Goal: Task Accomplishment & Management: Complete application form

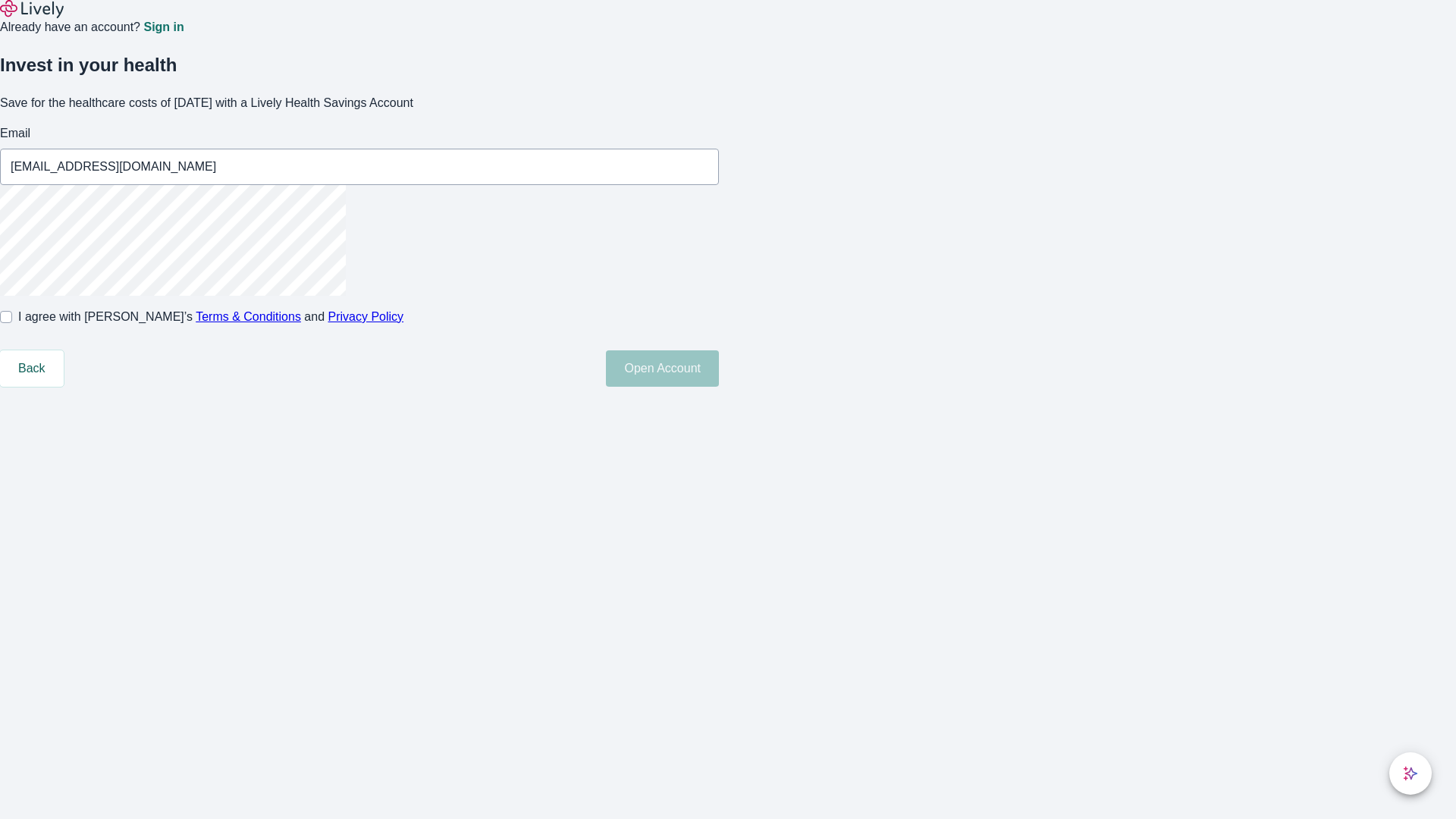
click at [12, 323] on input "I agree with Lively’s Terms & Conditions and Privacy Policy" at bounding box center [6, 317] width 12 height 12
checkbox input "true"
click at [719, 386] on button "Open Account" at bounding box center [662, 368] width 113 height 36
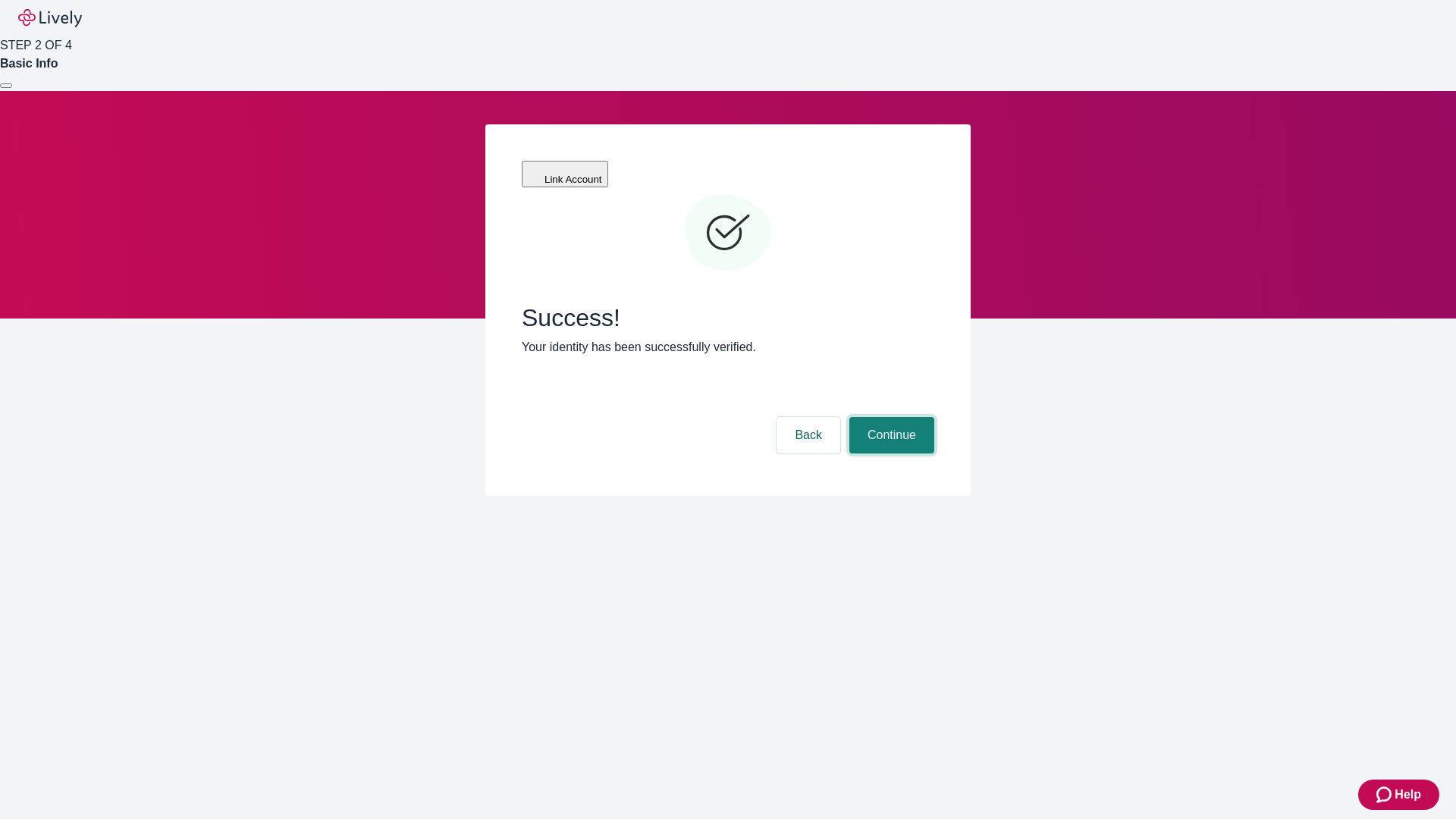
click at [889, 417] on button "Continue" at bounding box center [891, 435] width 85 height 36
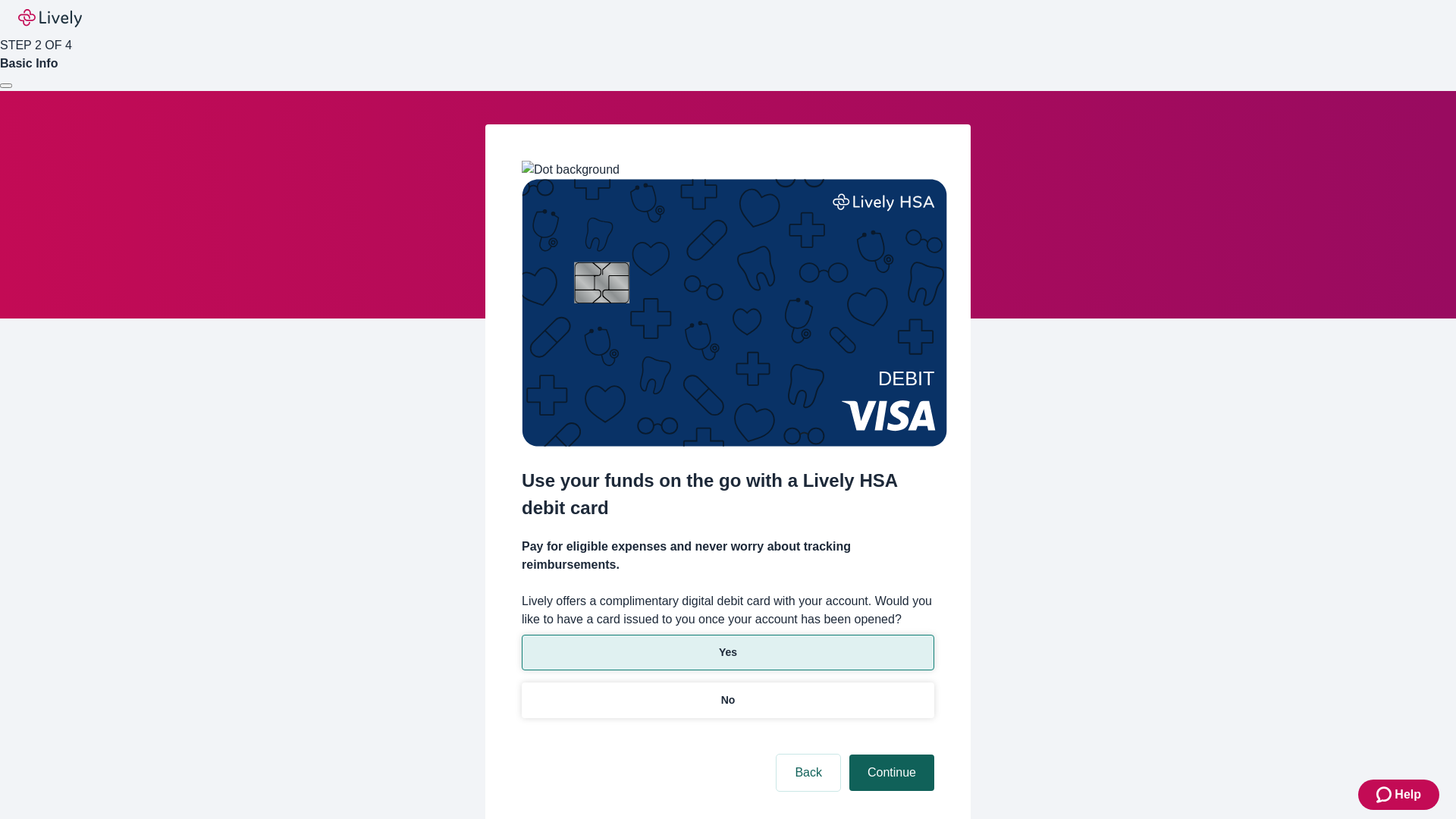
click at [728, 645] on p "Yes" at bounding box center [728, 652] width 18 height 16
click at [889, 754] on button "Continue" at bounding box center [891, 772] width 85 height 36
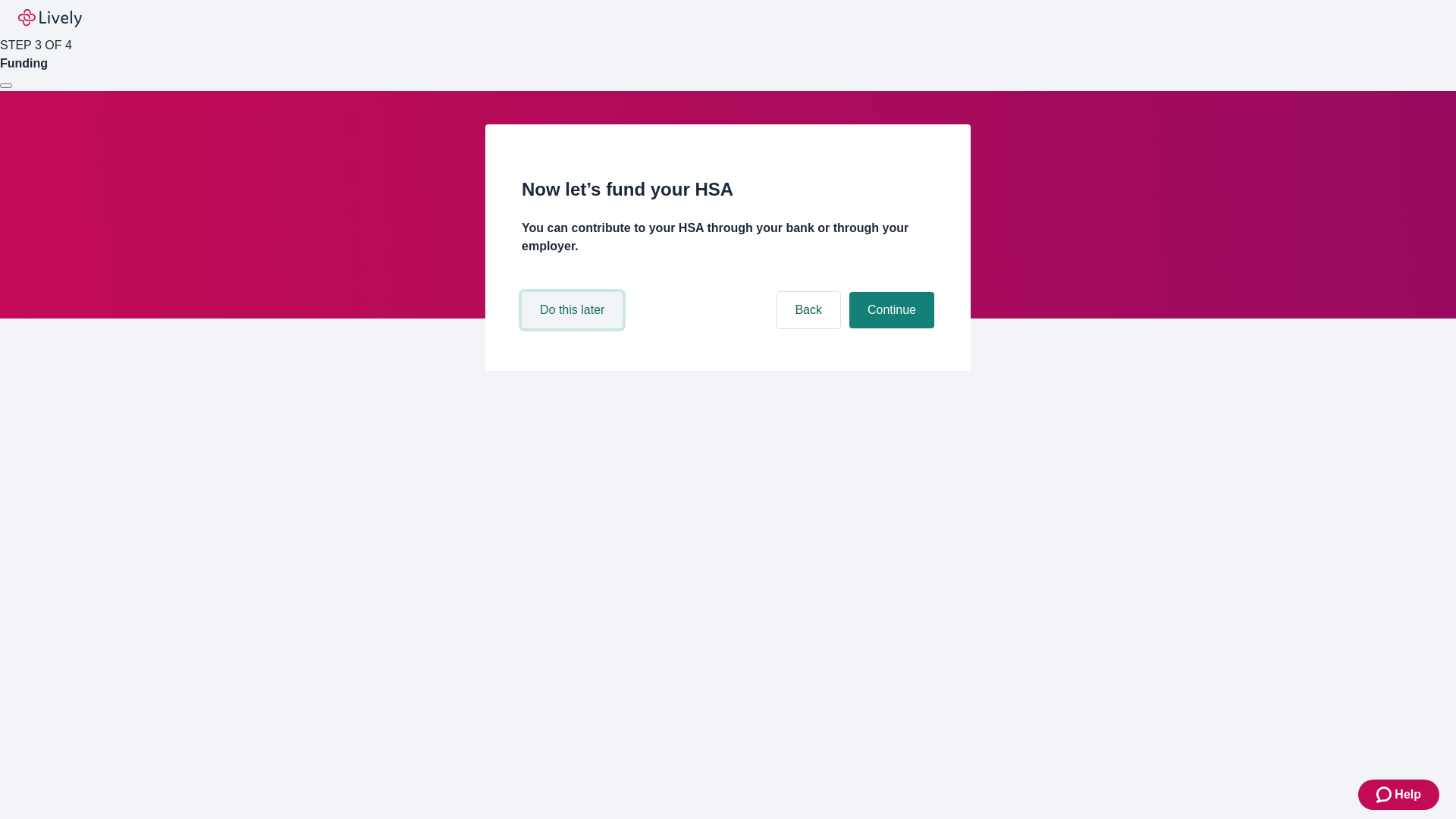
click at [574, 329] on button "Do this later" at bounding box center [572, 309] width 101 height 36
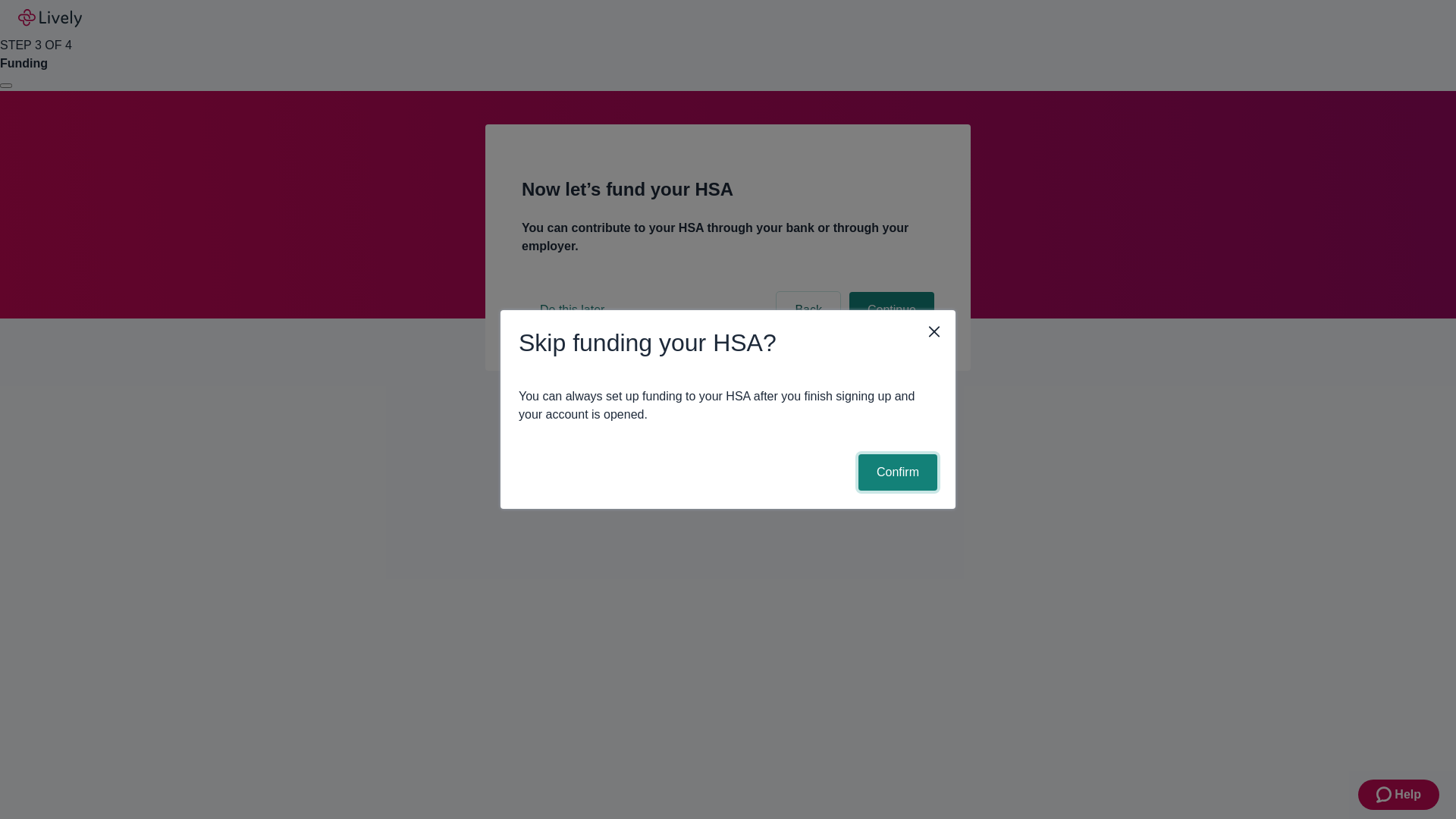
click at [895, 473] on button "Confirm" at bounding box center [898, 472] width 79 height 36
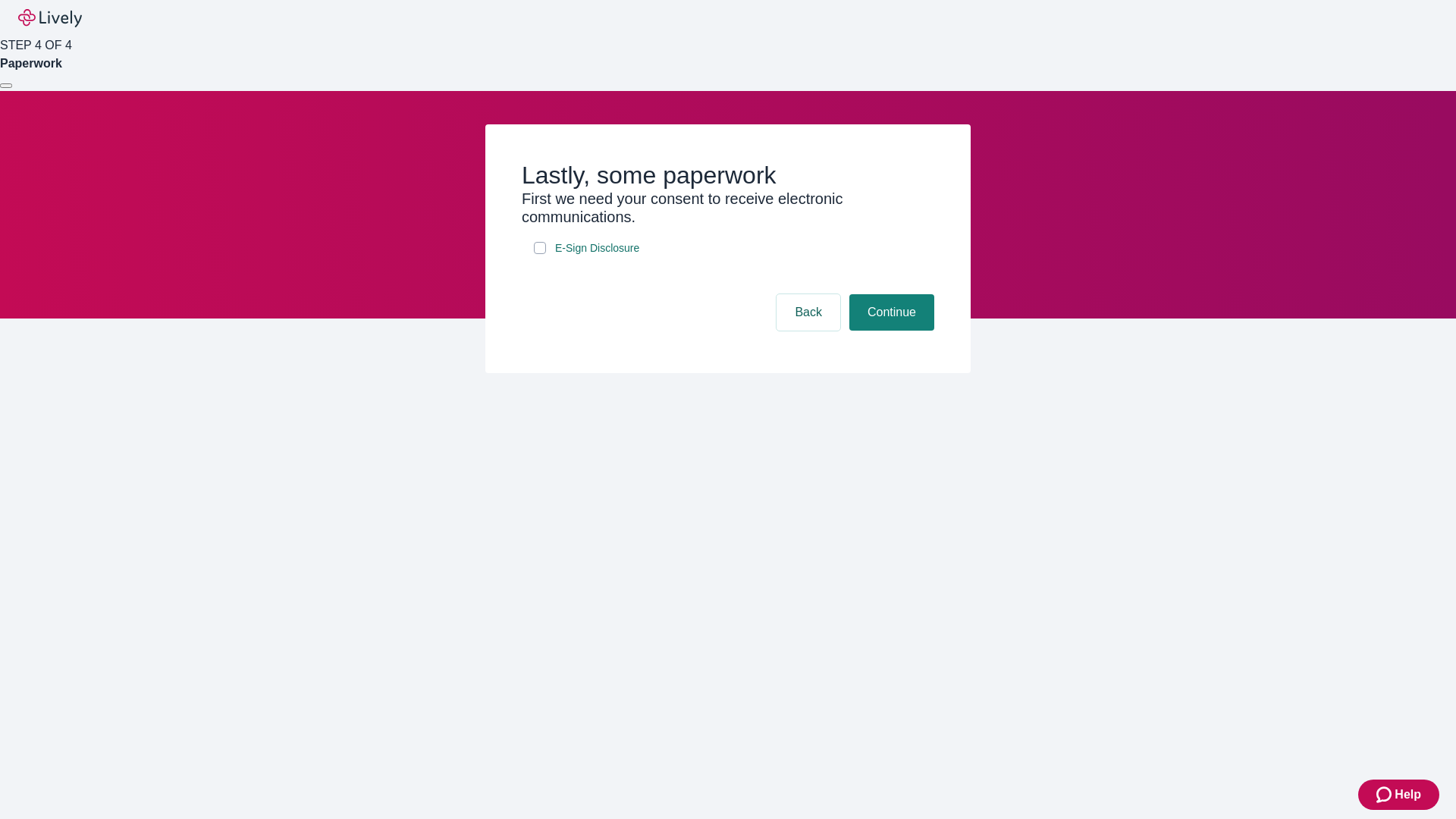
click at [540, 254] on input "E-Sign Disclosure" at bounding box center [540, 248] width 12 height 12
checkbox input "true"
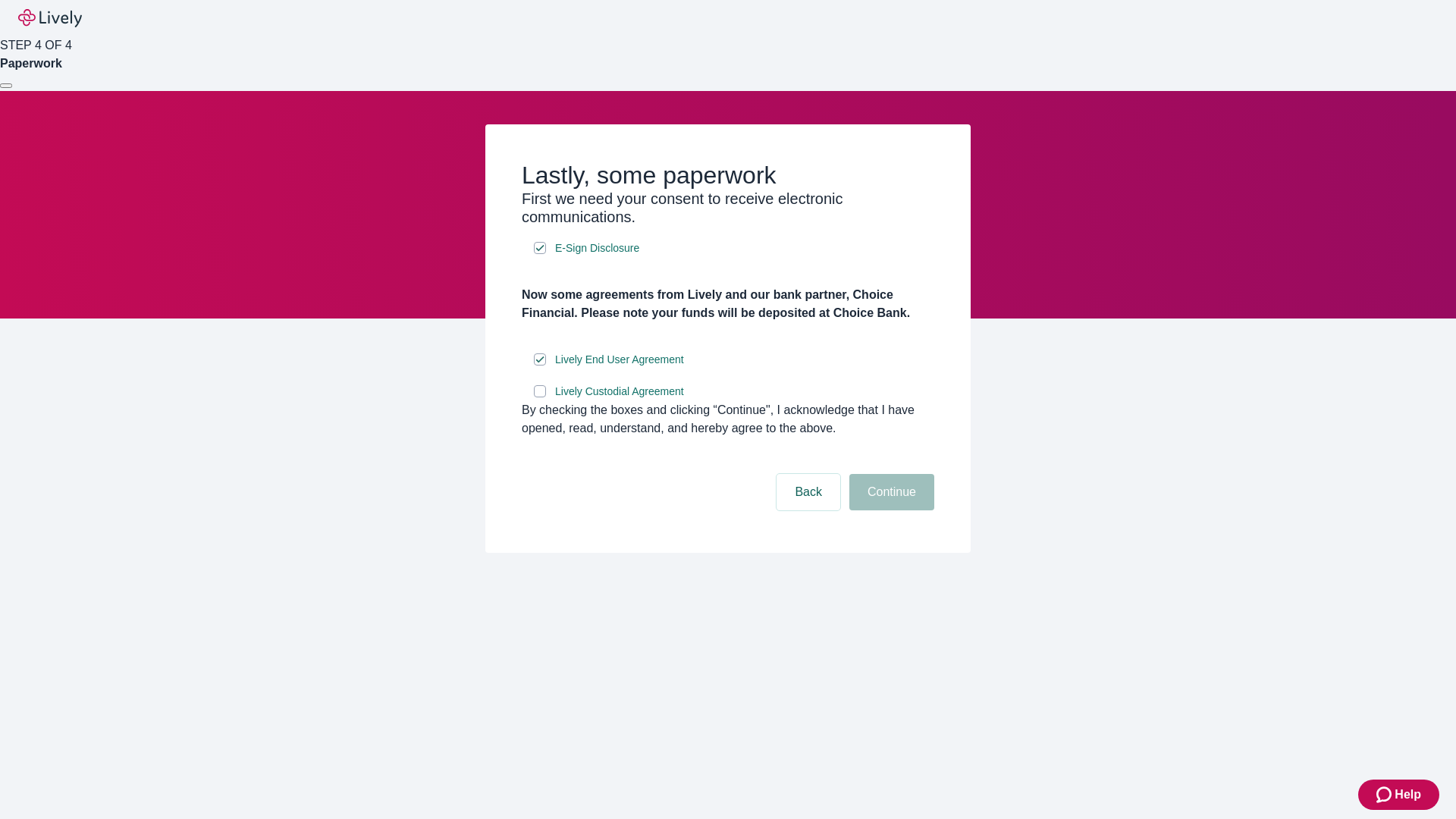
click at [540, 397] on input "Lively Custodial Agreement" at bounding box center [540, 391] width 12 height 12
checkbox input "true"
click at [889, 511] on button "Continue" at bounding box center [891, 491] width 85 height 36
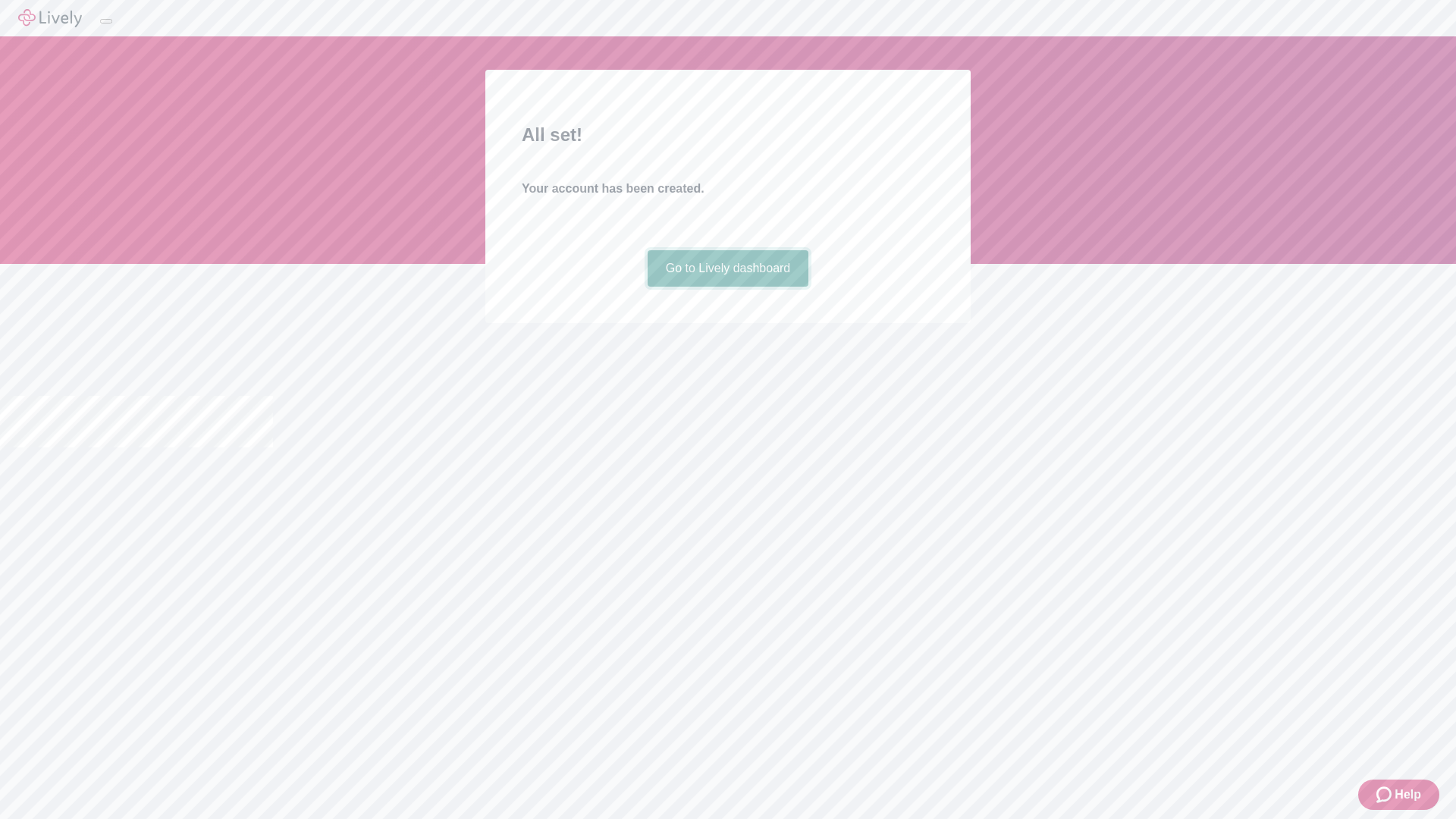
click at [728, 287] on link "Go to Lively dashboard" at bounding box center [728, 268] width 162 height 36
